Goal: Task Accomplishment & Management: Manage account settings

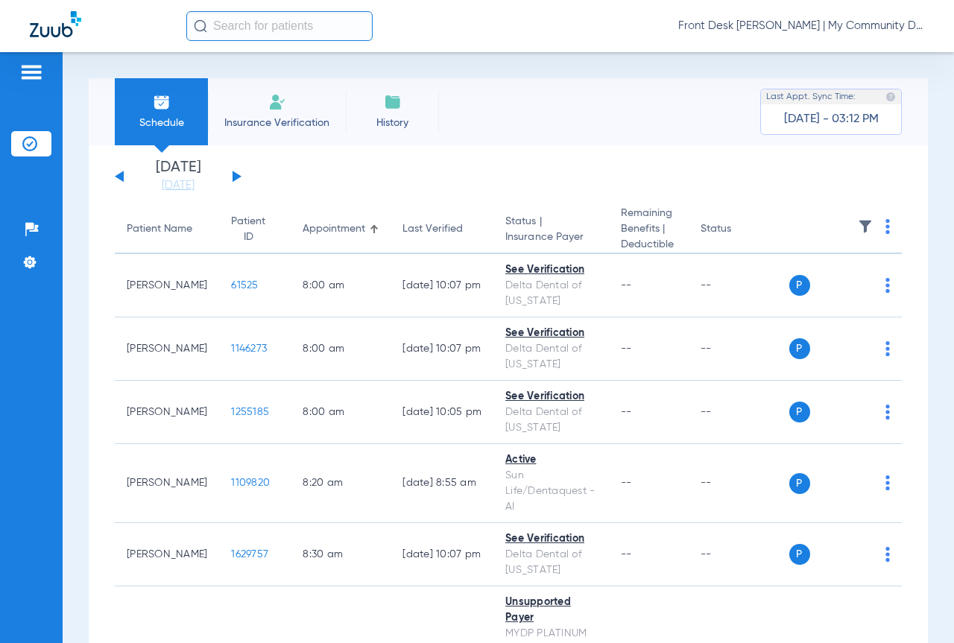
click at [234, 173] on button at bounding box center [236, 176] width 9 height 11
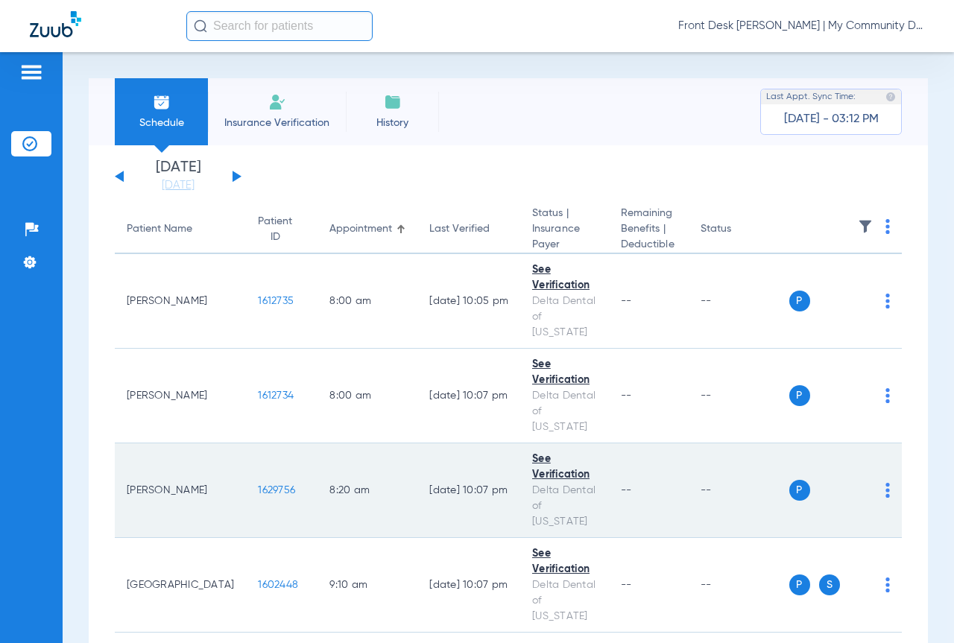
click at [258, 485] on span "1629756" at bounding box center [276, 490] width 37 height 10
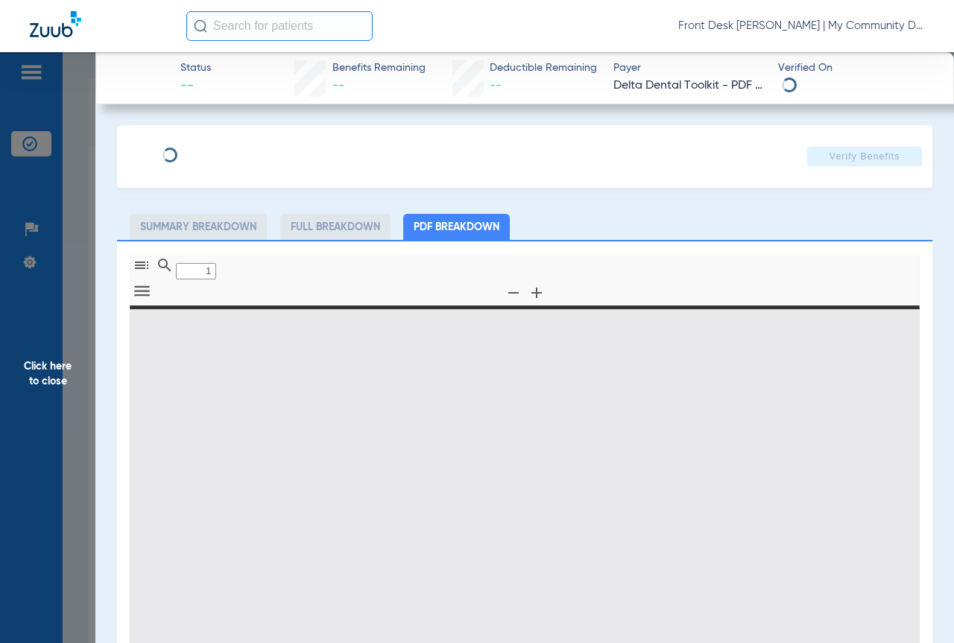
type input "0"
select select "page-width"
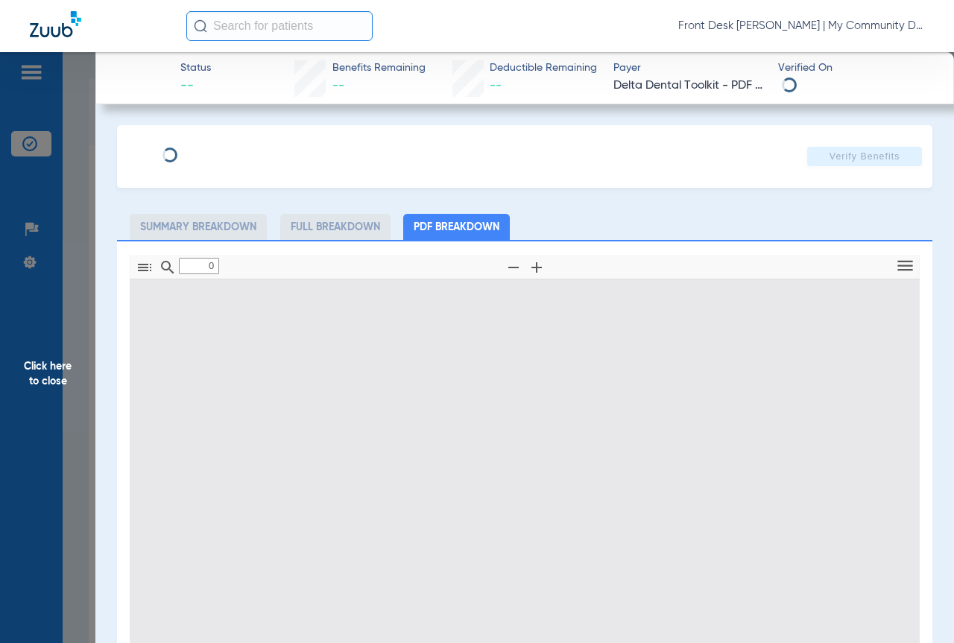
type input "1"
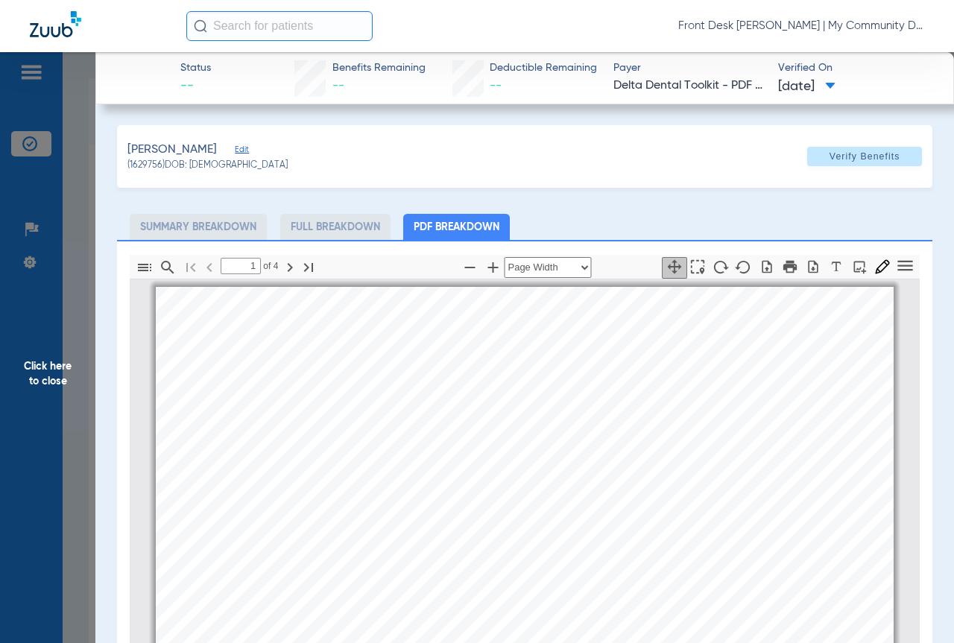
drag, startPoint x: 57, startPoint y: 371, endPoint x: 742, endPoint y: 109, distance: 733.2
click at [58, 370] on span "Click here to close" at bounding box center [47, 373] width 95 height 643
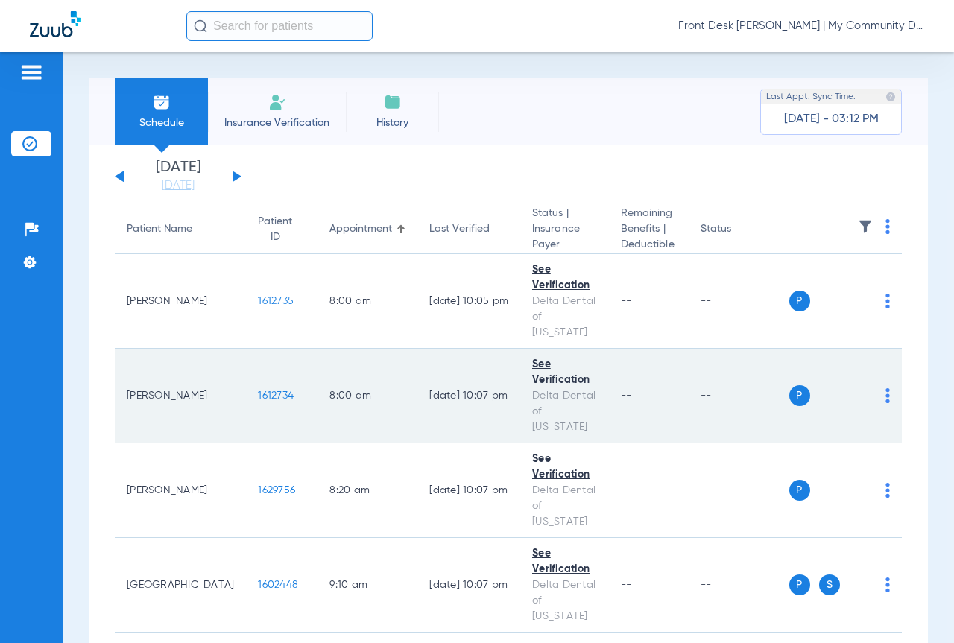
click at [258, 390] on span "1612734" at bounding box center [276, 395] width 36 height 10
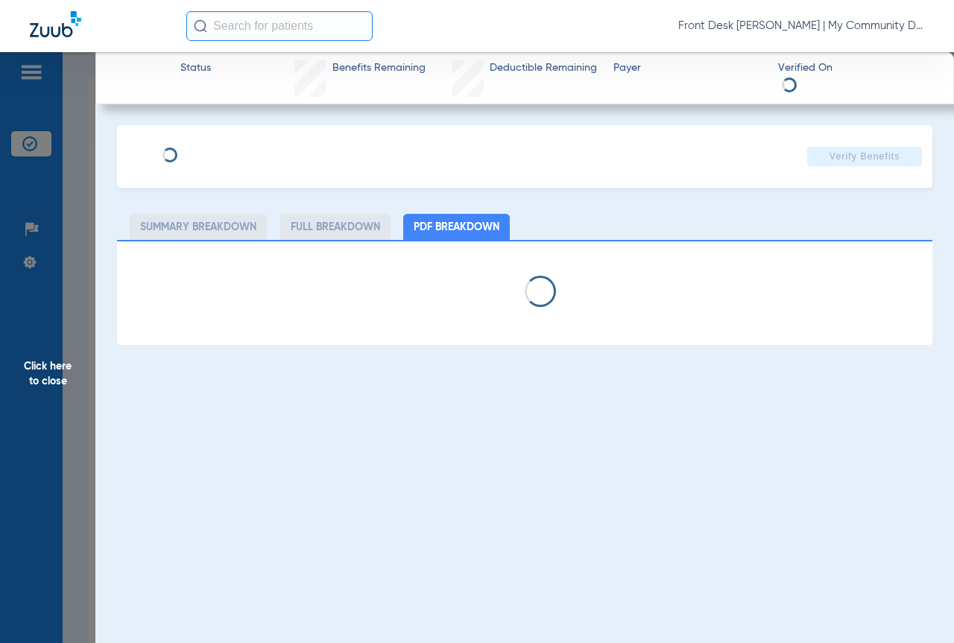
select select "page-width"
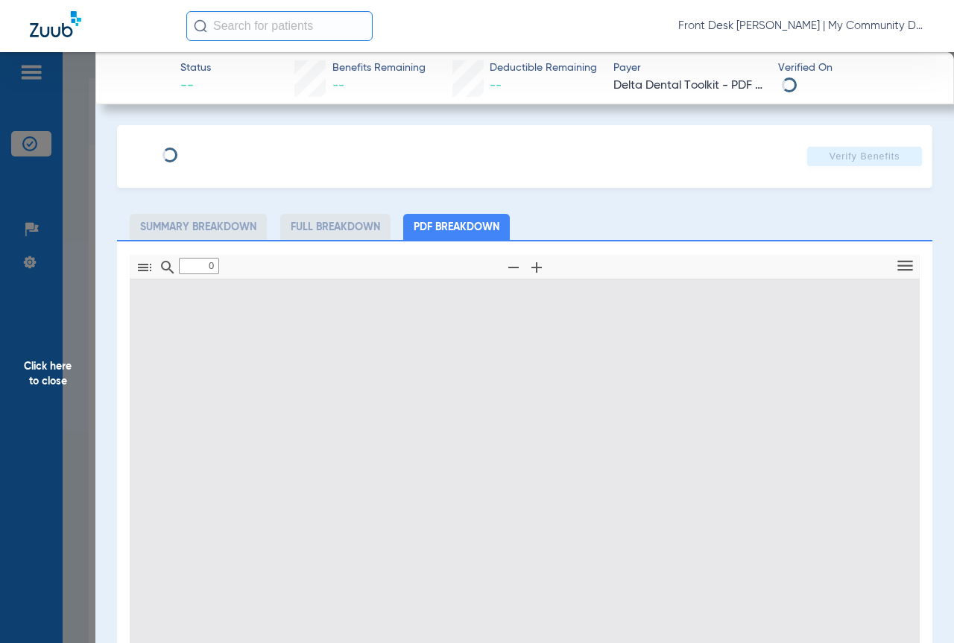
type input "1"
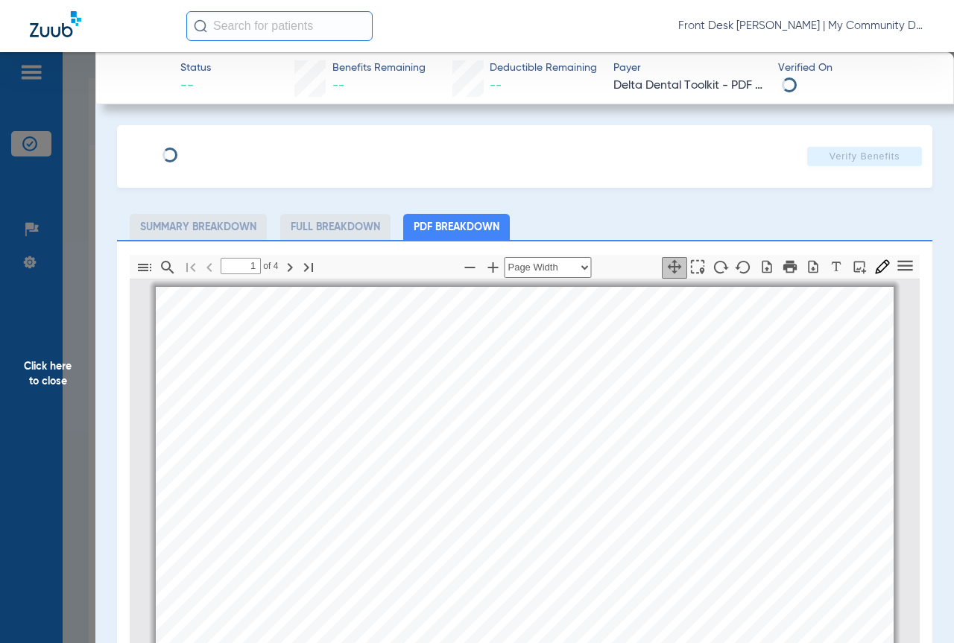
scroll to position [7, 0]
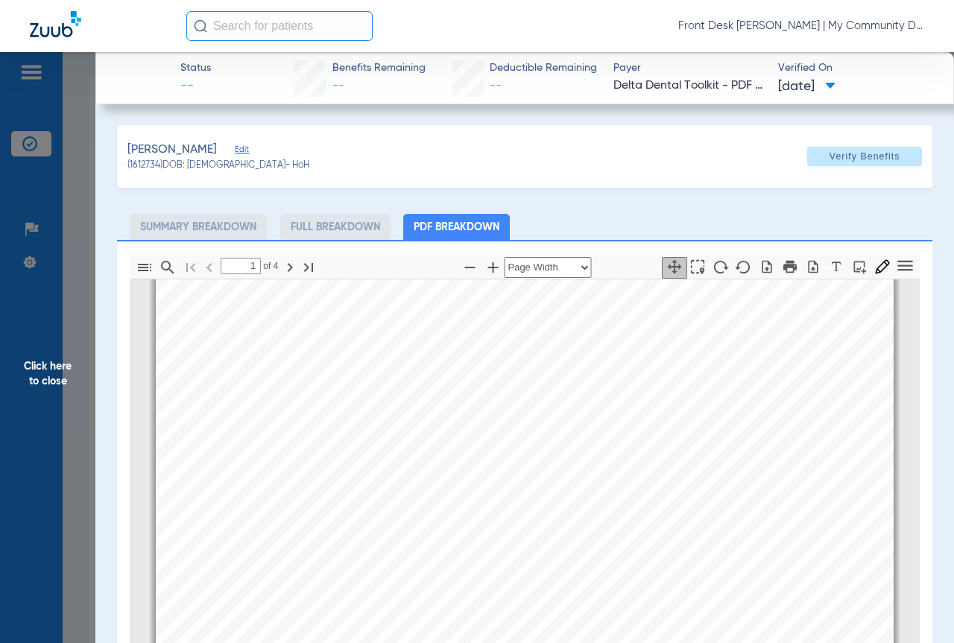
drag, startPoint x: 57, startPoint y: 371, endPoint x: 586, endPoint y: 282, distance: 535.6
click at [57, 371] on span "Click here to close" at bounding box center [47, 373] width 95 height 643
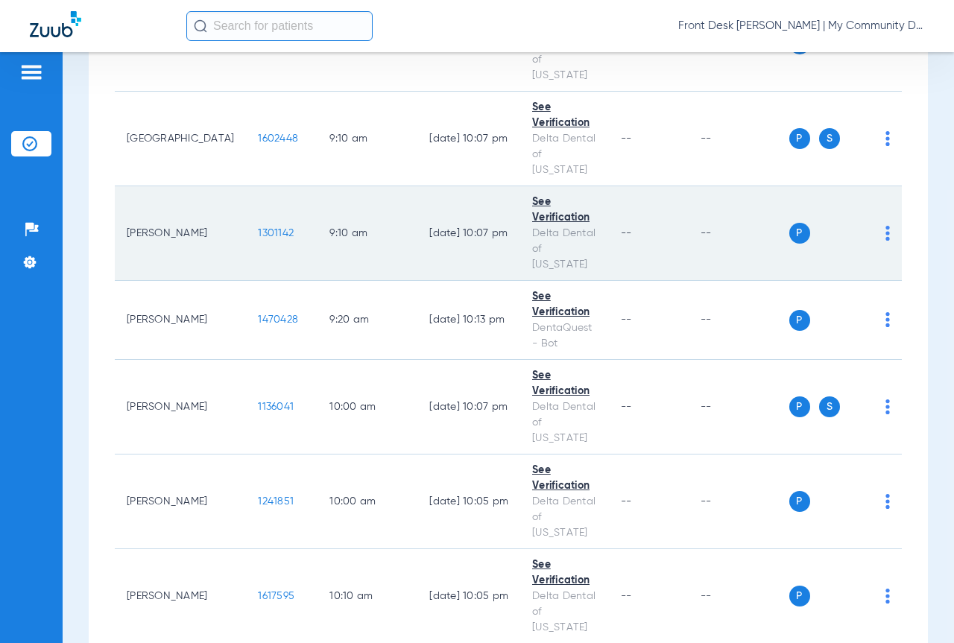
scroll to position [447, 0]
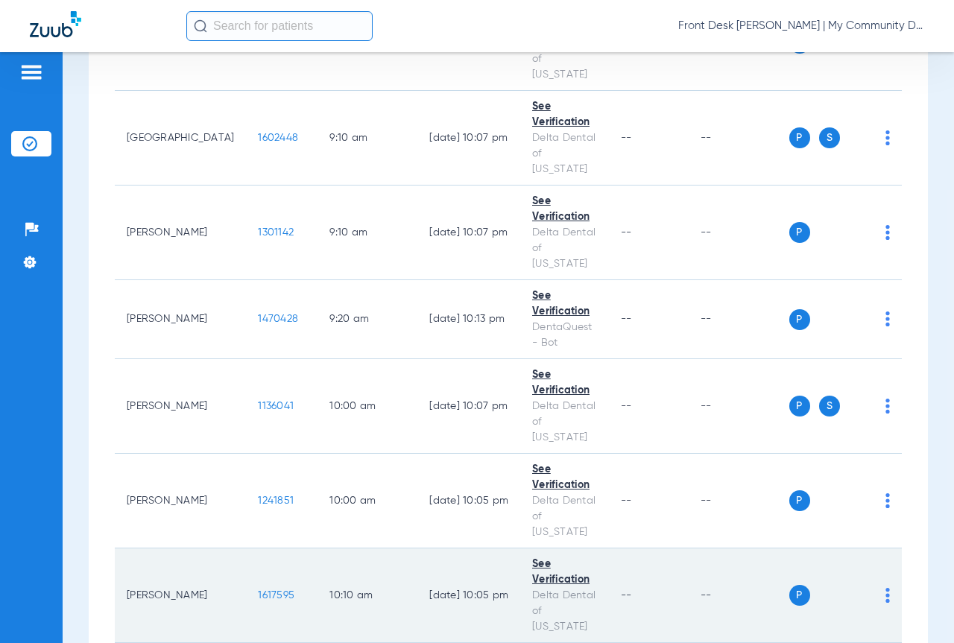
click at [258, 590] on span "1617595" at bounding box center [276, 595] width 37 height 10
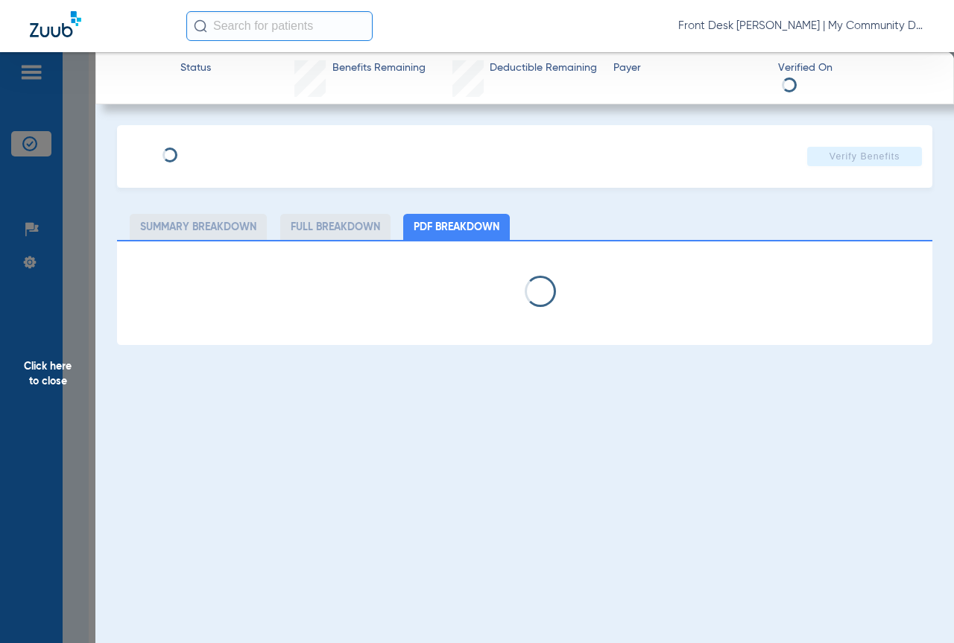
select select "page-width"
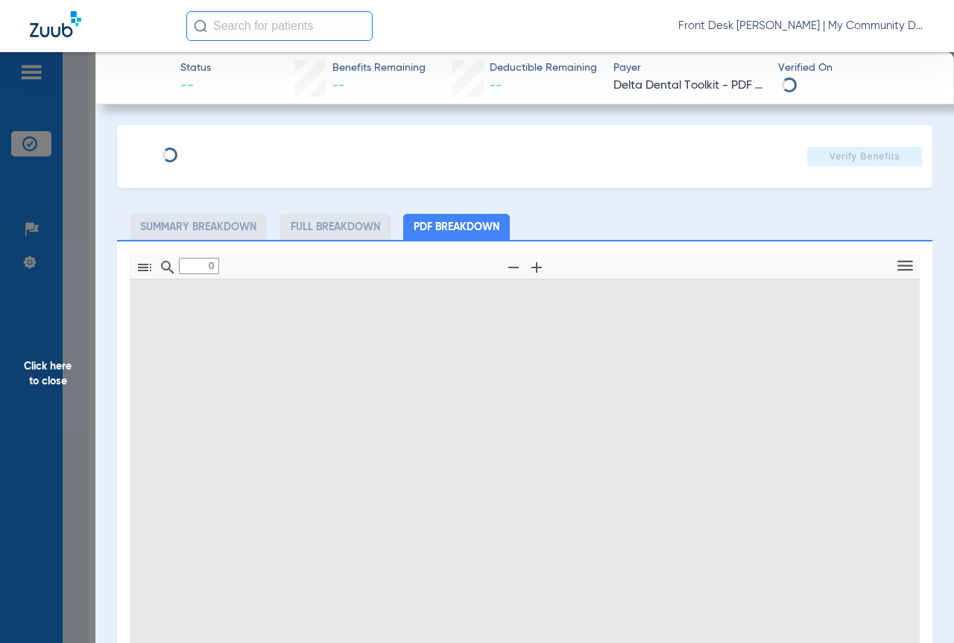
type input "1"
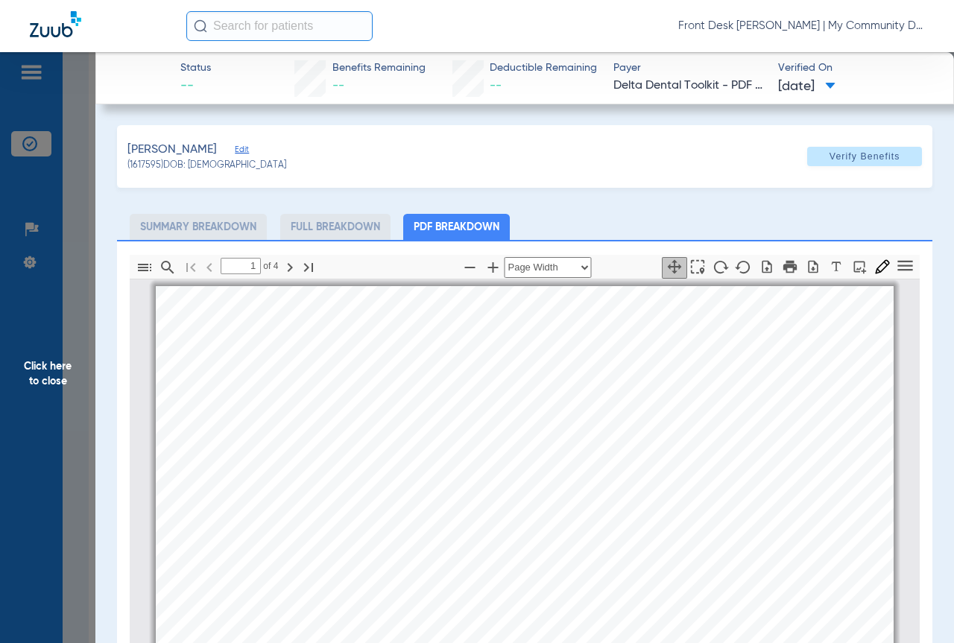
scroll to position [0, 0]
drag, startPoint x: 51, startPoint y: 372, endPoint x: 947, endPoint y: 213, distance: 909.4
click at [51, 372] on span "Click here to close" at bounding box center [47, 373] width 95 height 643
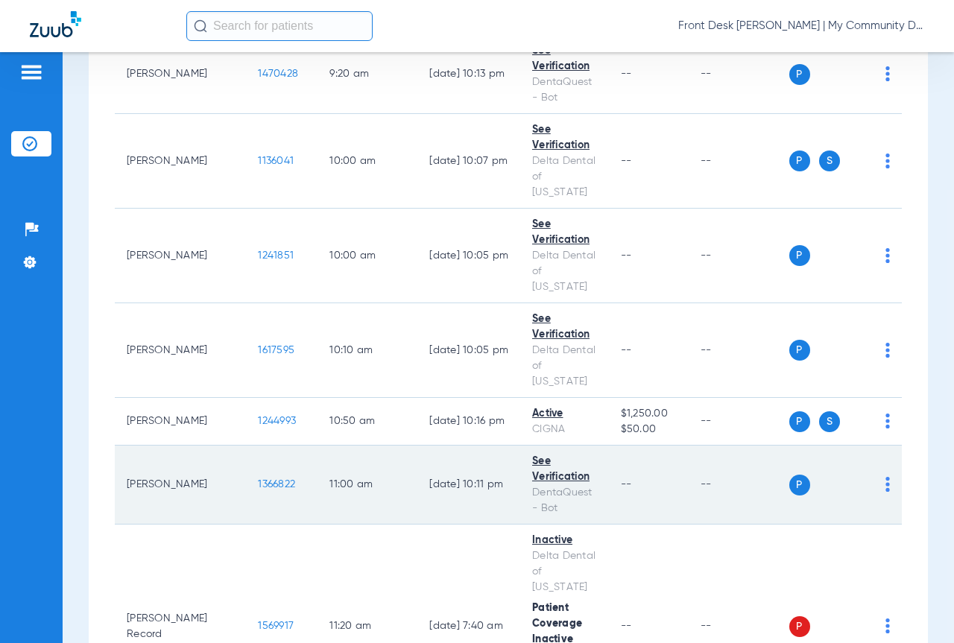
scroll to position [745, 0]
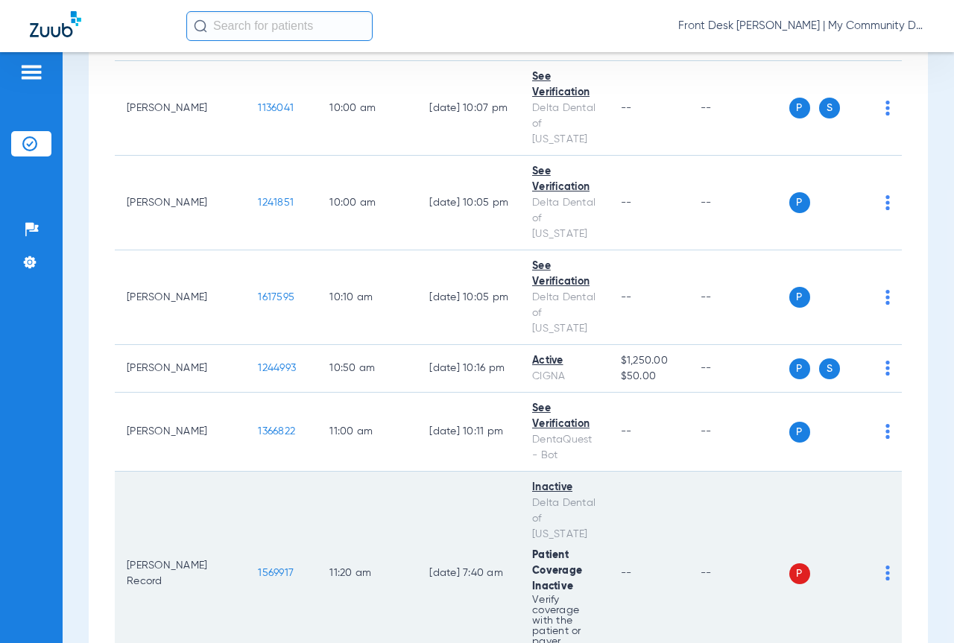
drag, startPoint x: 631, startPoint y: 429, endPoint x: 707, endPoint y: 412, distance: 77.9
click at [632, 472] on td "--" at bounding box center [649, 574] width 80 height 204
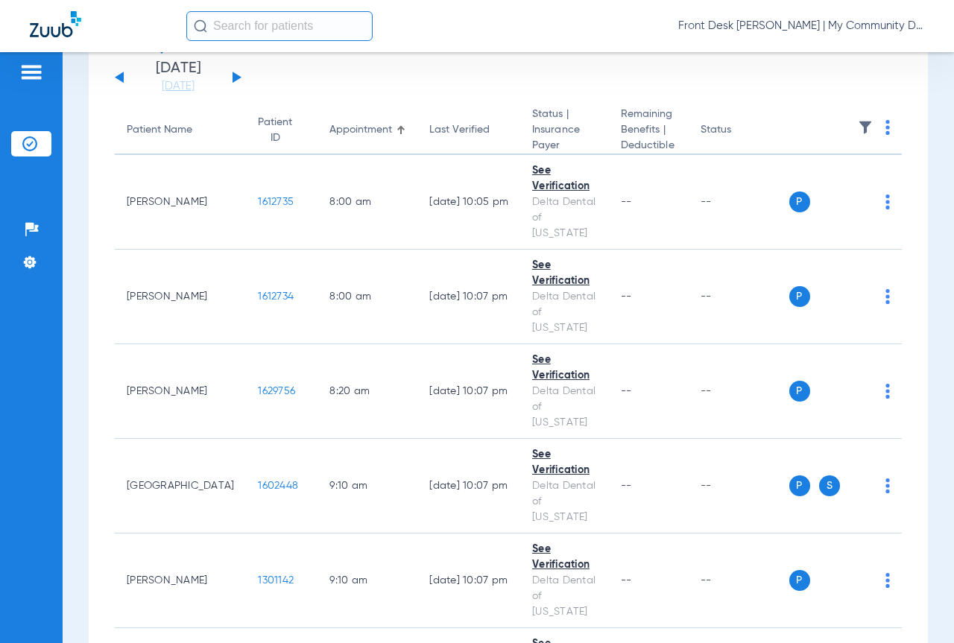
scroll to position [0, 0]
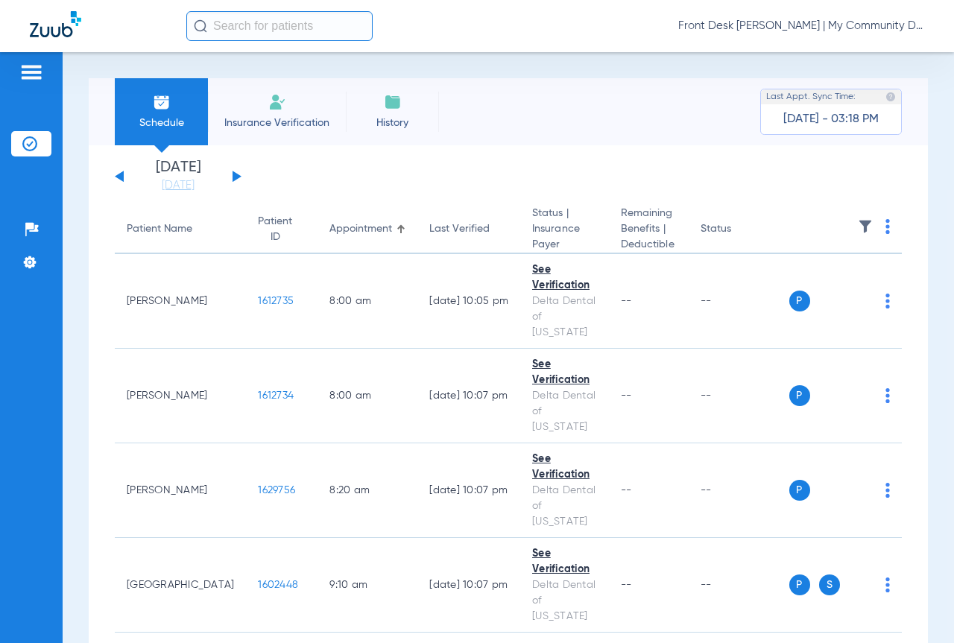
click at [885, 226] on img at bounding box center [887, 226] width 4 height 15
click at [810, 285] on span "Verify All" at bounding box center [819, 286] width 93 height 10
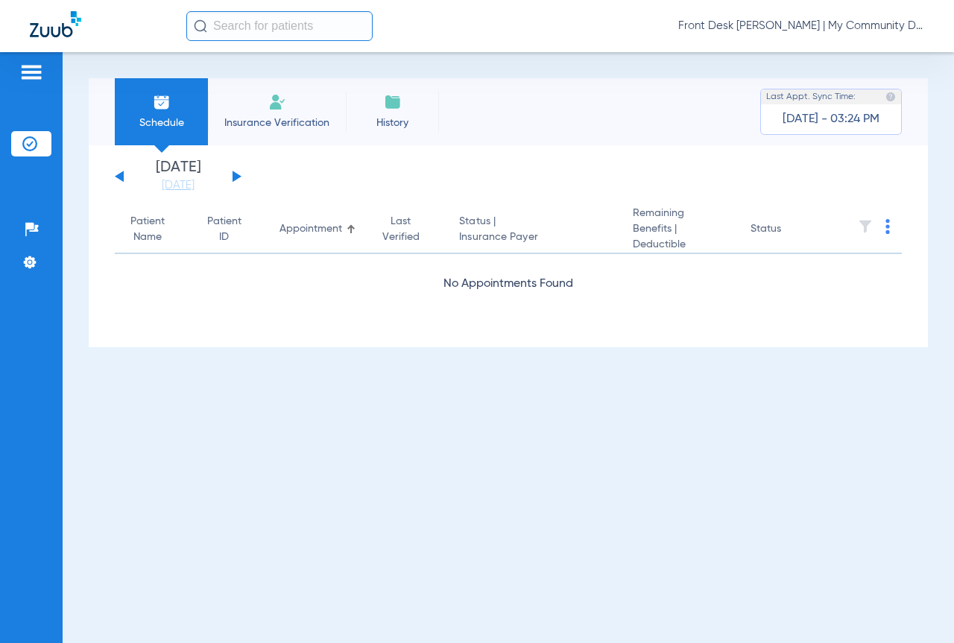
click at [233, 172] on button at bounding box center [236, 176] width 9 height 11
click at [114, 177] on div "Tuesday 06-17-2025 Wednesday 06-18-2025 Thursday 06-19-2025 Friday 06-20-2025 S…" at bounding box center [508, 246] width 839 height 202
click at [118, 172] on div "Tuesday 06-17-2025 Wednesday 06-18-2025 Thursday 06-19-2025 Friday 06-20-2025 S…" at bounding box center [178, 176] width 127 height 33
click at [116, 173] on div "Tuesday 06-17-2025 Wednesday 06-18-2025 Thursday 06-19-2025 Friday 06-20-2025 S…" at bounding box center [178, 176] width 127 height 33
click at [119, 177] on button at bounding box center [119, 176] width 9 height 11
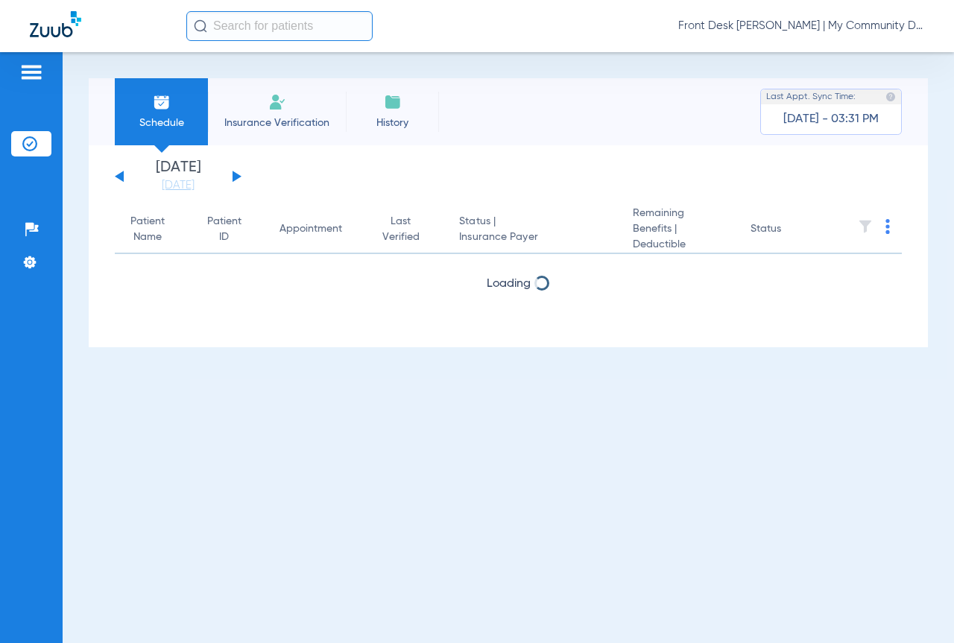
click at [232, 177] on button at bounding box center [236, 176] width 9 height 11
click at [116, 177] on button at bounding box center [119, 176] width 9 height 11
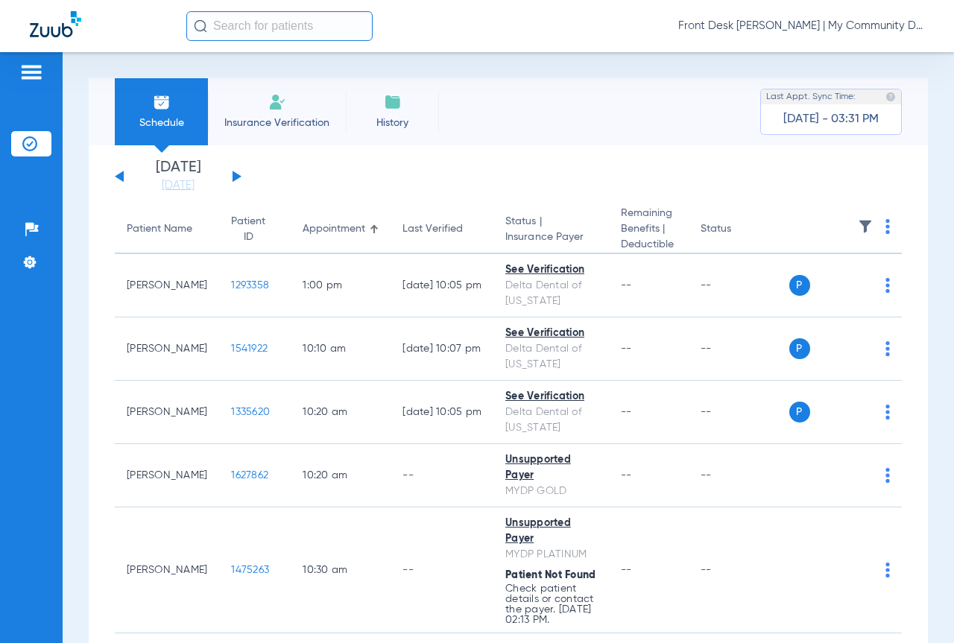
click at [236, 175] on button at bounding box center [236, 176] width 9 height 11
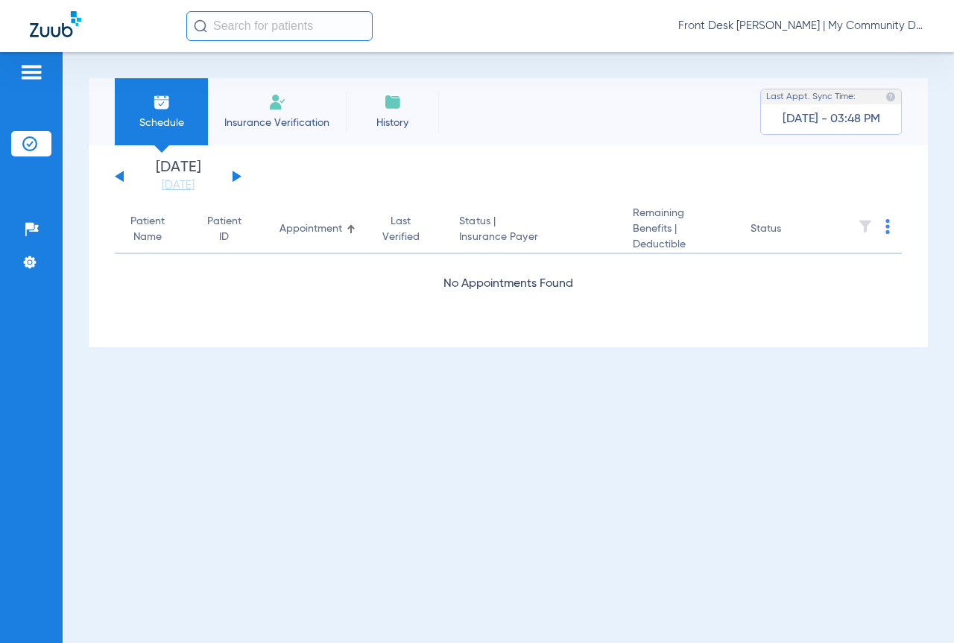
click at [116, 177] on button at bounding box center [119, 176] width 9 height 11
